Goal: Find contact information: Obtain details needed to contact an individual or organization

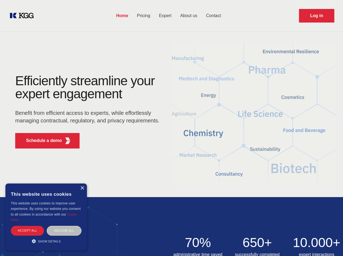
click at [171, 128] on div "Efficiently streamline your expert engagement Benefit from efficient access to …" at bounding box center [89, 113] width 165 height 79
click at [41, 141] on p "Schedule a demo" at bounding box center [44, 141] width 36 height 7
click at [82, 188] on div "× This website uses cookies This website uses cookies to improve user experienc…" at bounding box center [46, 217] width 82 height 67
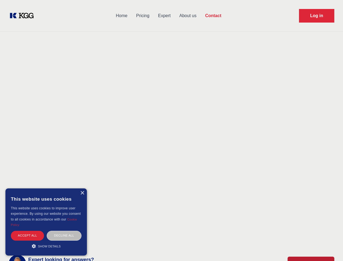
click at [27, 231] on div "Accept all" at bounding box center [27, 236] width 33 height 10
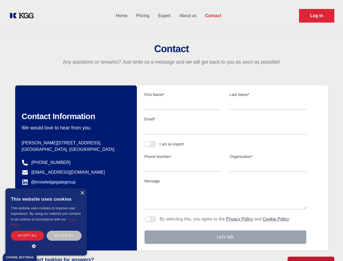
click at [64, 231] on div "Contact Information We would love to hear from you. Postal address [PERSON_NAME…" at bounding box center [76, 167] width 122 height 165
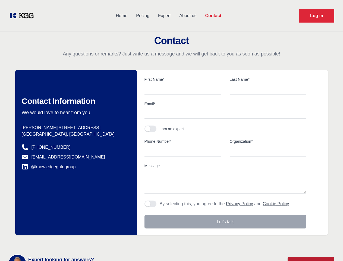
click at [46, 241] on main "Contact Any questions or remarks? Just write us a message and we will get back …" at bounding box center [171, 141] width 343 height 283
